Goal: Check status: Check status

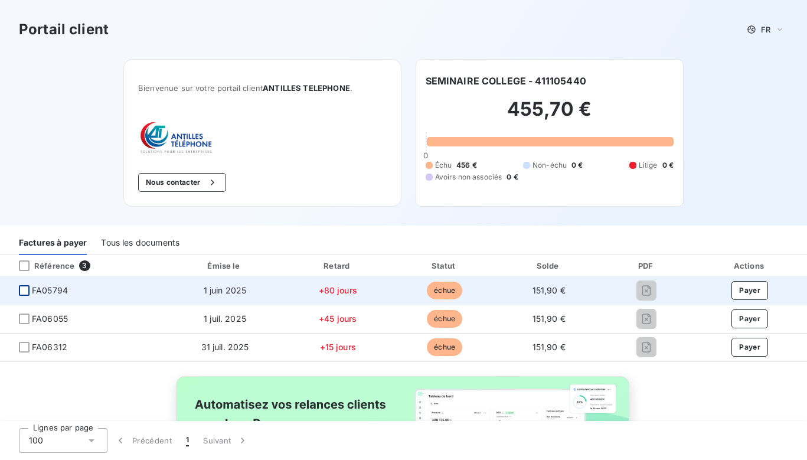
click at [25, 289] on div at bounding box center [24, 290] width 11 height 11
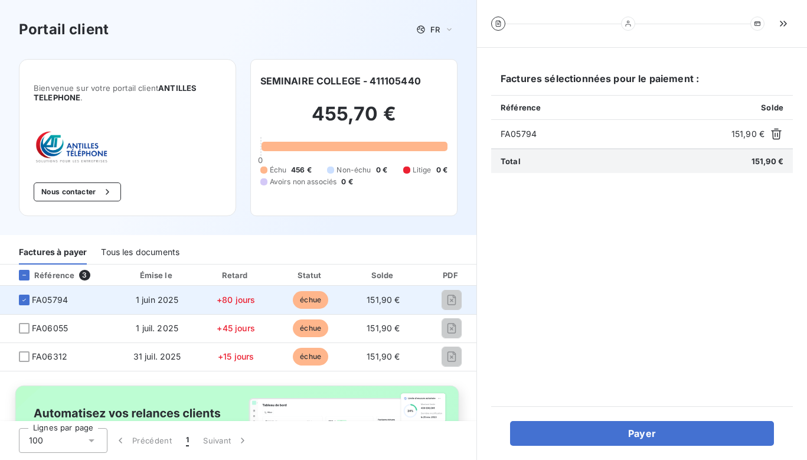
click at [172, 302] on span "1 juin 2025" at bounding box center [157, 300] width 43 height 10
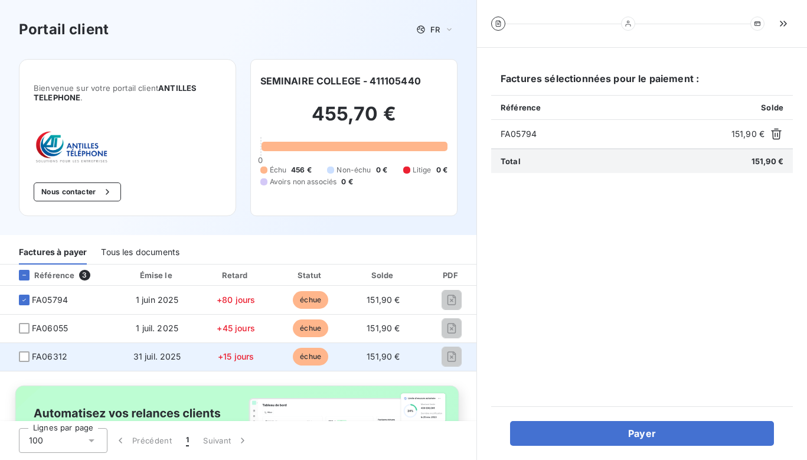
click at [162, 361] on span "31 juil. 2025" at bounding box center [157, 356] width 48 height 10
click at [161, 361] on span "31 juil. 2025" at bounding box center [157, 356] width 48 height 10
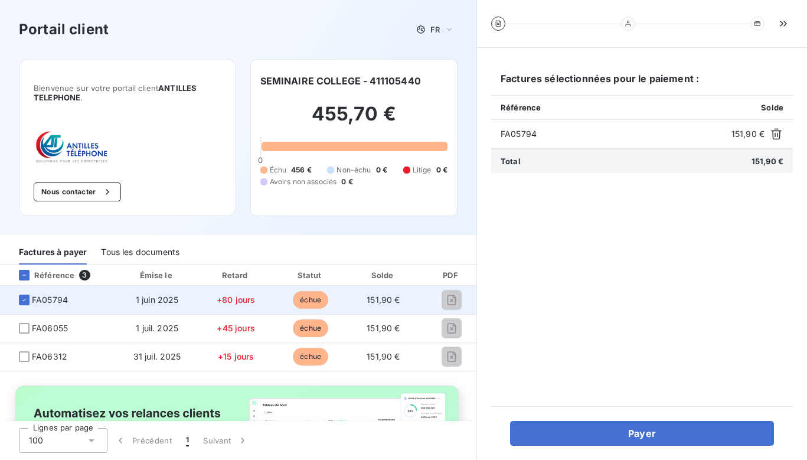
click at [18, 302] on span "FA05794" at bounding box center [57, 300] width 97 height 12
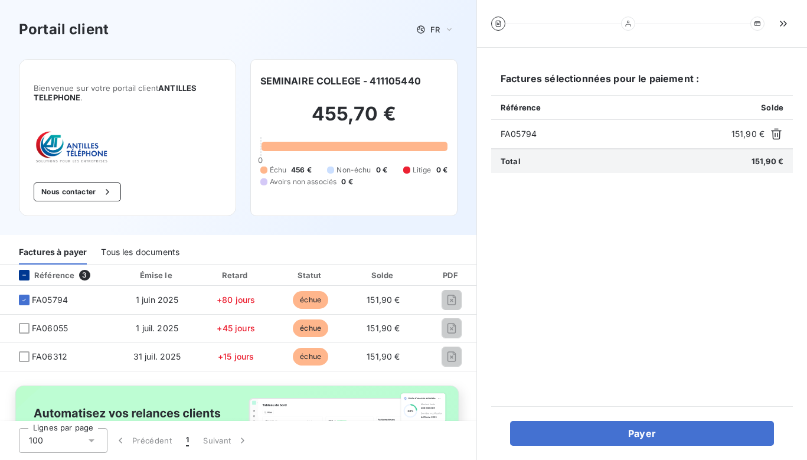
click at [27, 278] on icon at bounding box center [24, 275] width 7 height 7
